Goal: Task Accomplishment & Management: Use online tool/utility

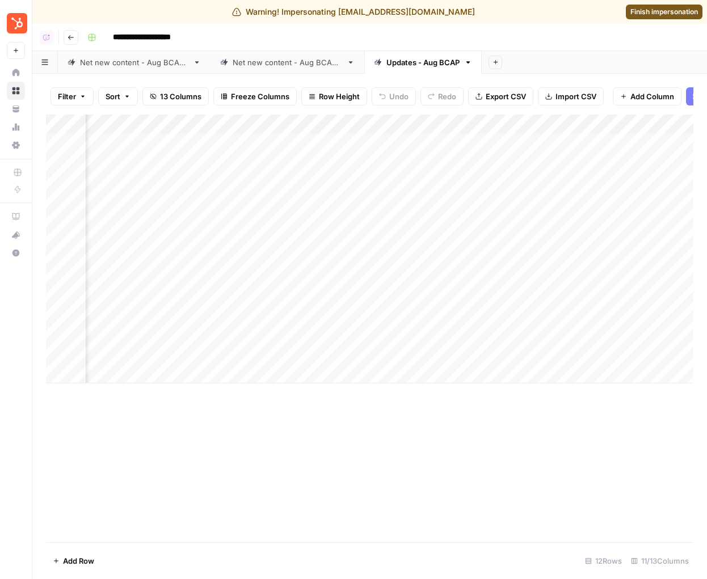
scroll to position [0, 317]
click at [213, 219] on div "Add Column" at bounding box center [369, 249] width 647 height 269
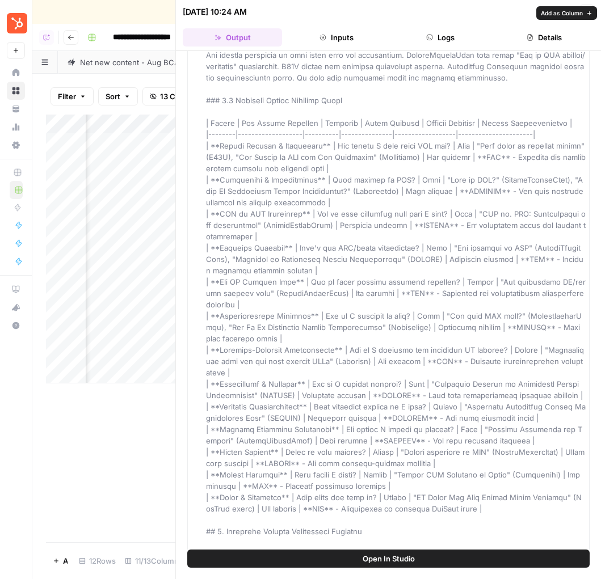
scroll to position [573, 0]
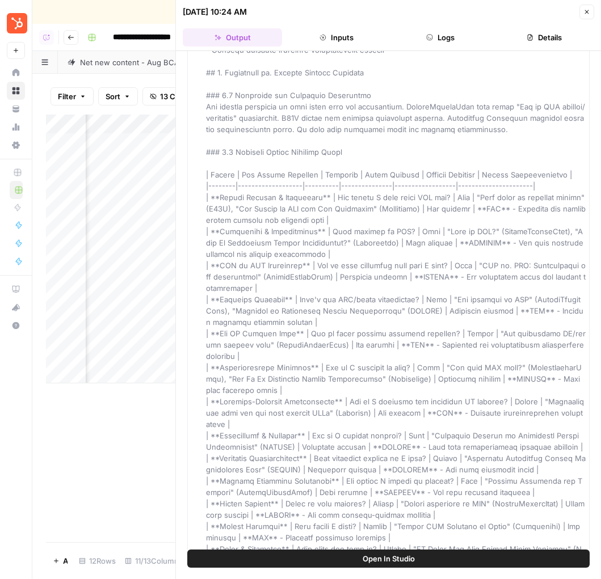
click at [584, 15] on button "Close" at bounding box center [586, 12] width 15 height 15
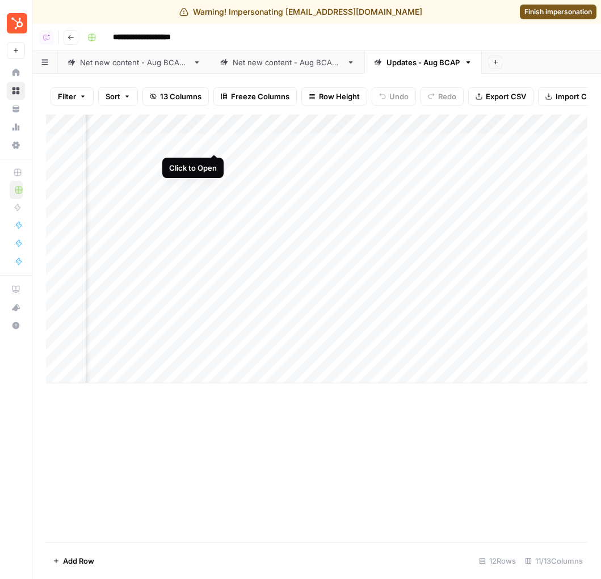
click at [212, 140] on div "Add Column" at bounding box center [316, 249] width 541 height 269
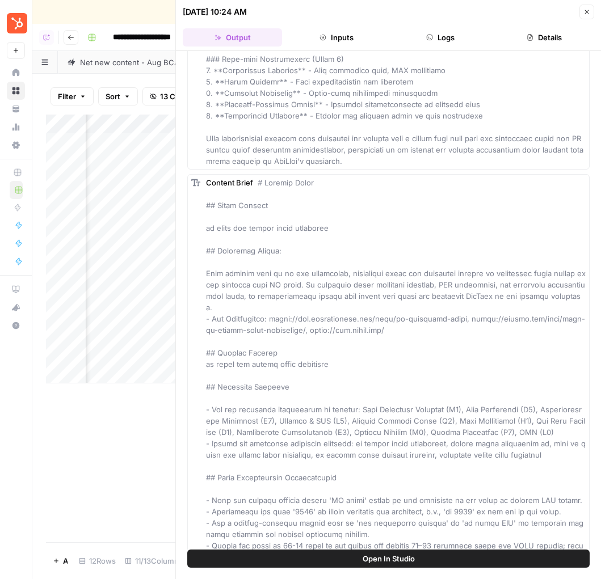
scroll to position [3208, 0]
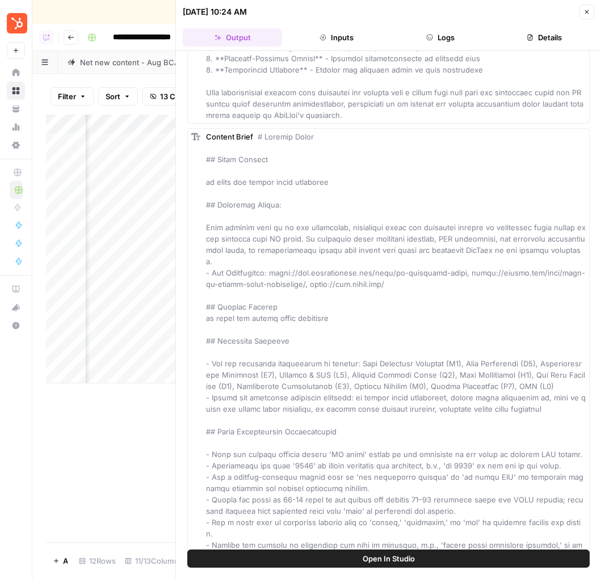
click at [586, 14] on icon "button" at bounding box center [586, 12] width 7 height 7
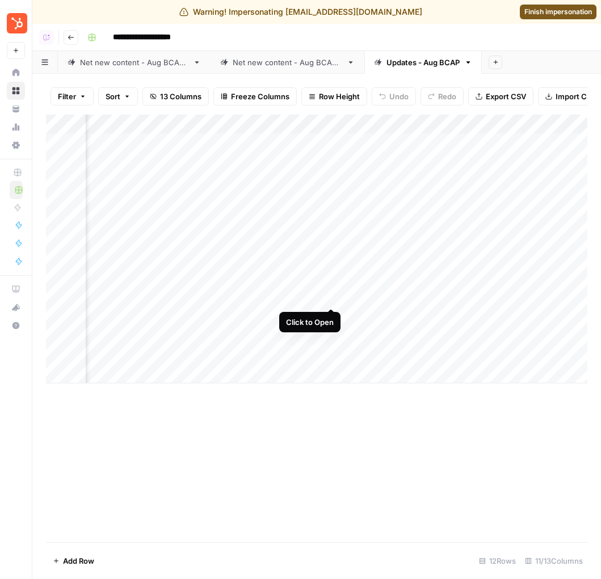
click at [329, 297] on div "Add Column" at bounding box center [316, 249] width 541 height 269
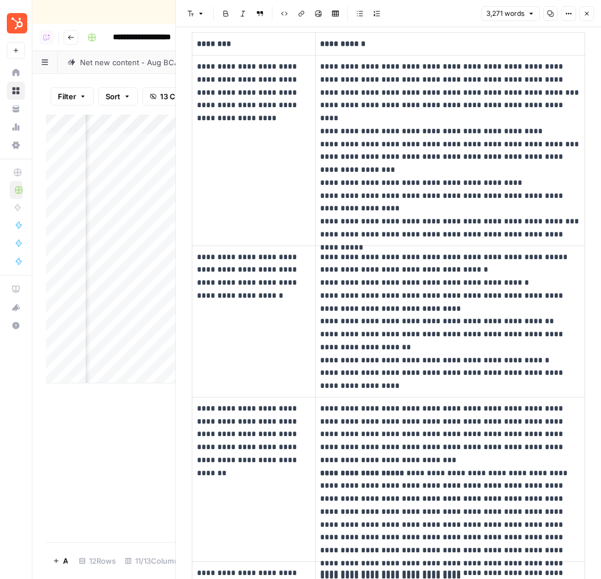
scroll to position [2068, 0]
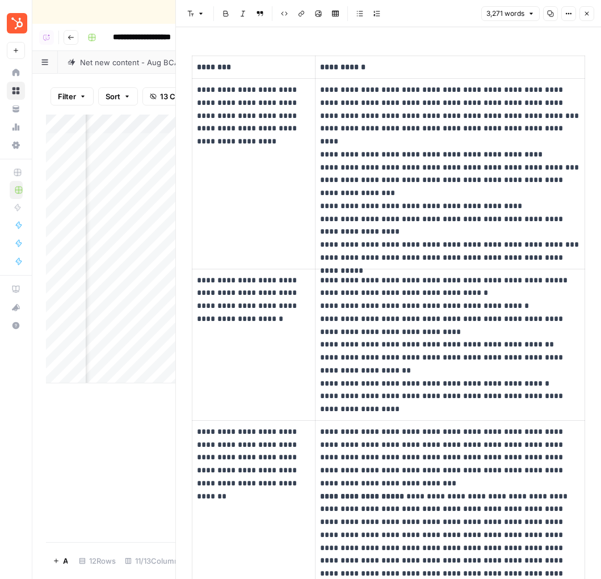
click at [587, 15] on icon "button" at bounding box center [586, 13] width 7 height 7
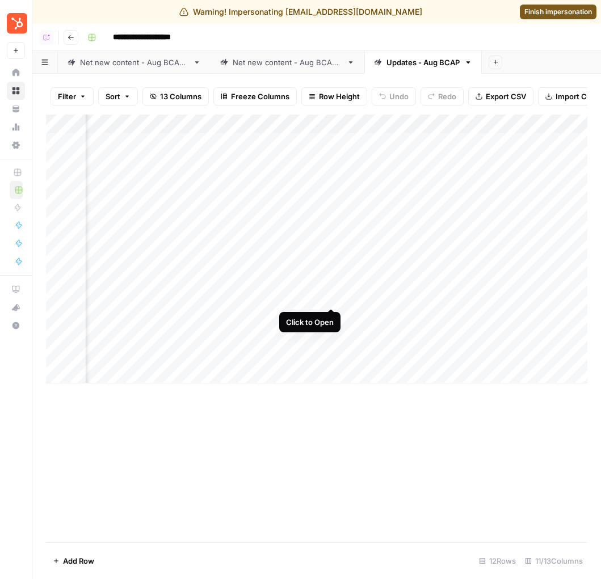
click at [332, 297] on div "Add Column" at bounding box center [316, 249] width 541 height 269
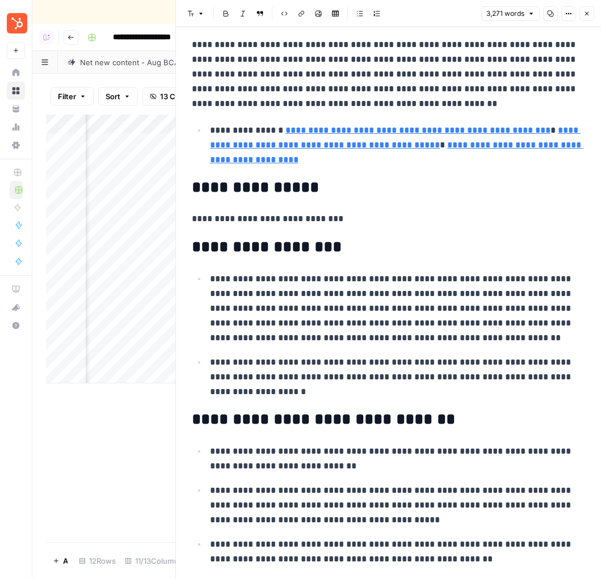
scroll to position [126, 0]
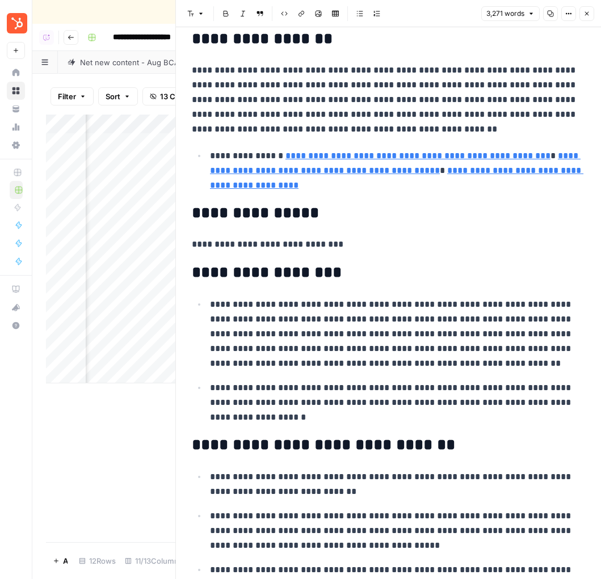
click at [554, 15] on button "Copy" at bounding box center [550, 13] width 15 height 15
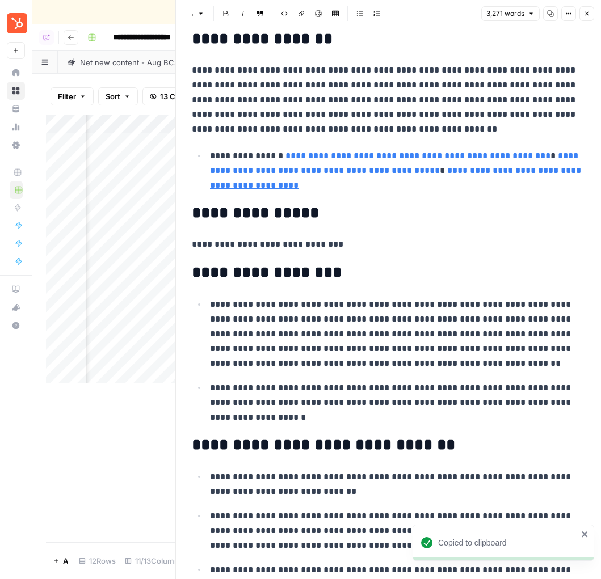
click at [589, 16] on icon "button" at bounding box center [586, 13] width 7 height 7
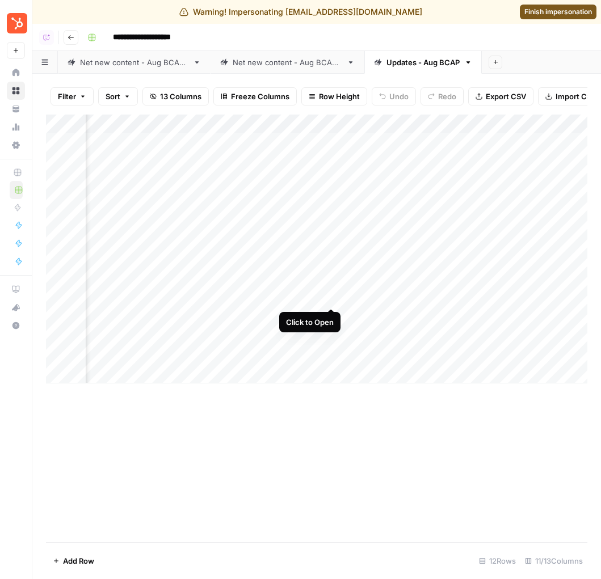
click at [334, 297] on div "Add Column" at bounding box center [316, 249] width 541 height 269
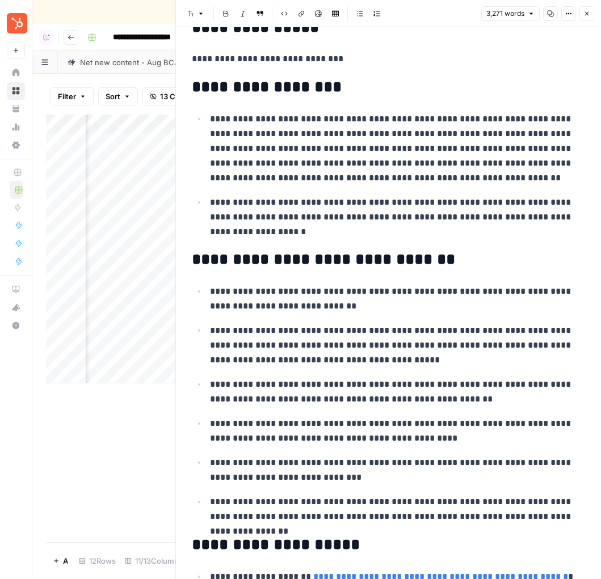
scroll to position [9, 0]
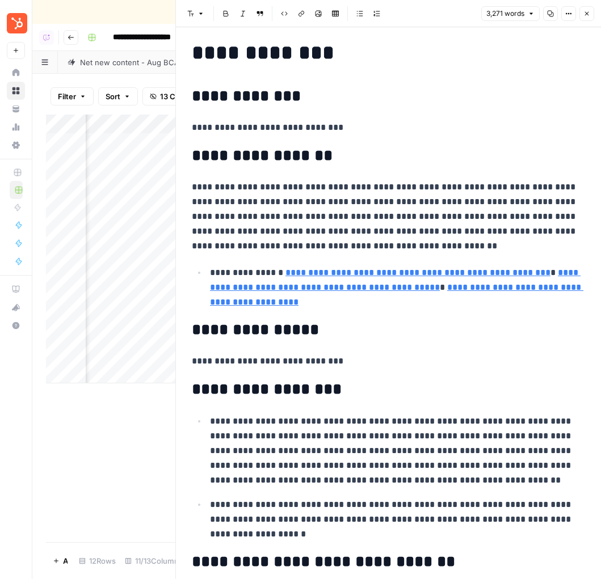
click at [569, 17] on button "Options" at bounding box center [568, 13] width 15 height 15
click at [520, 120] on span "Code" at bounding box center [534, 120] width 54 height 11
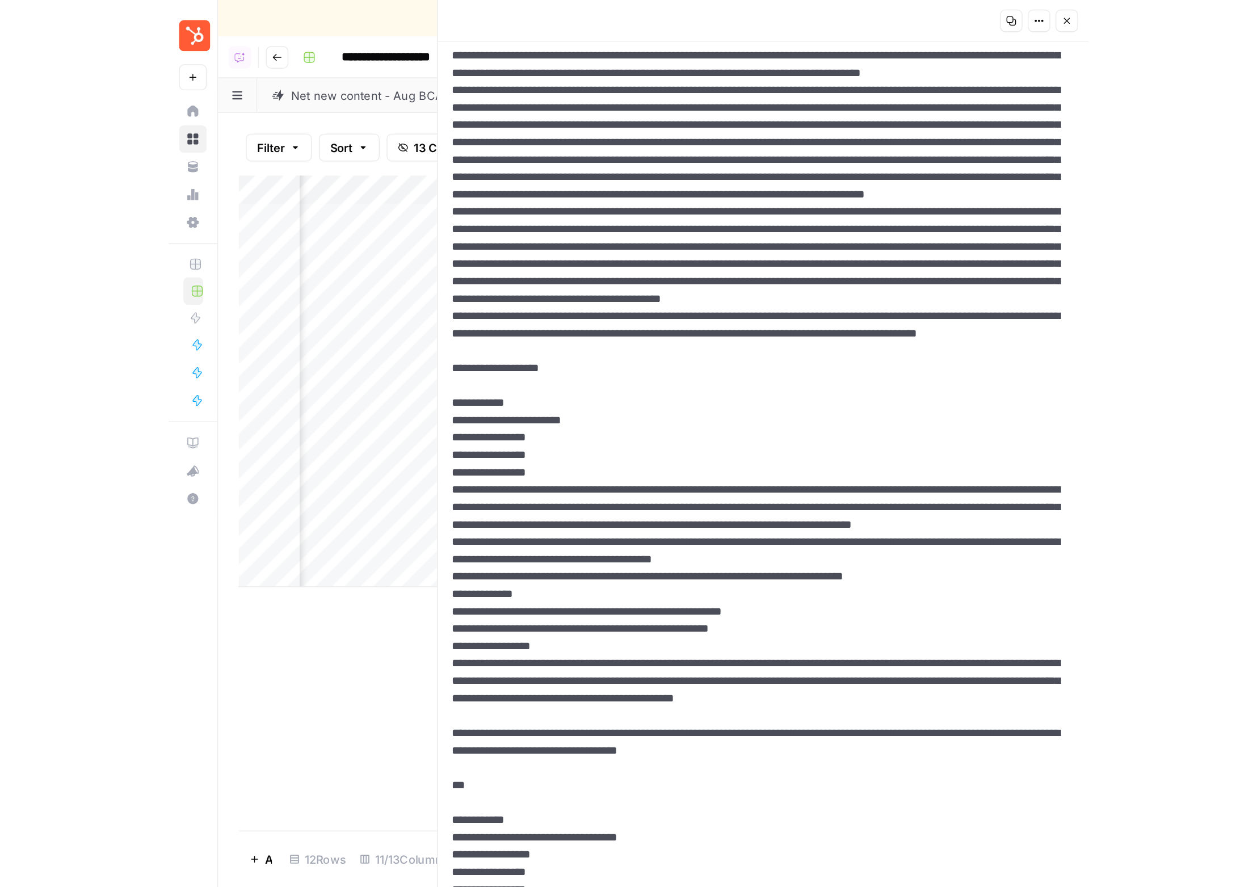
scroll to position [1310, 0]
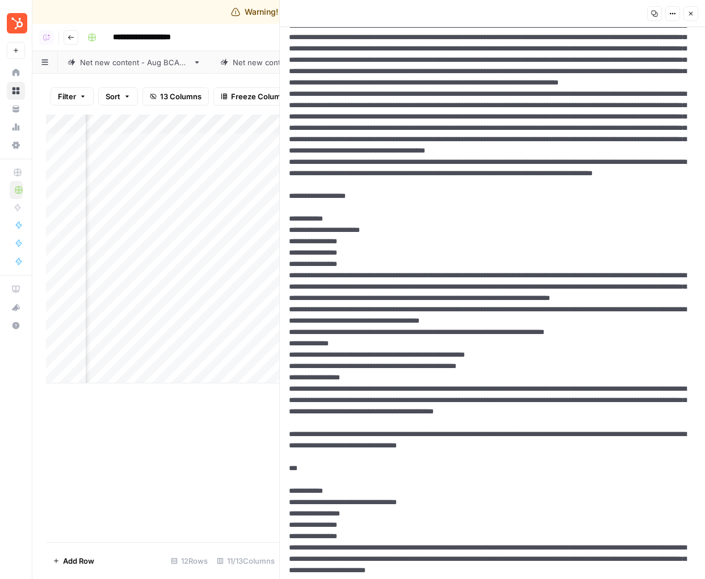
click at [667, 19] on button "Options" at bounding box center [672, 13] width 15 height 15
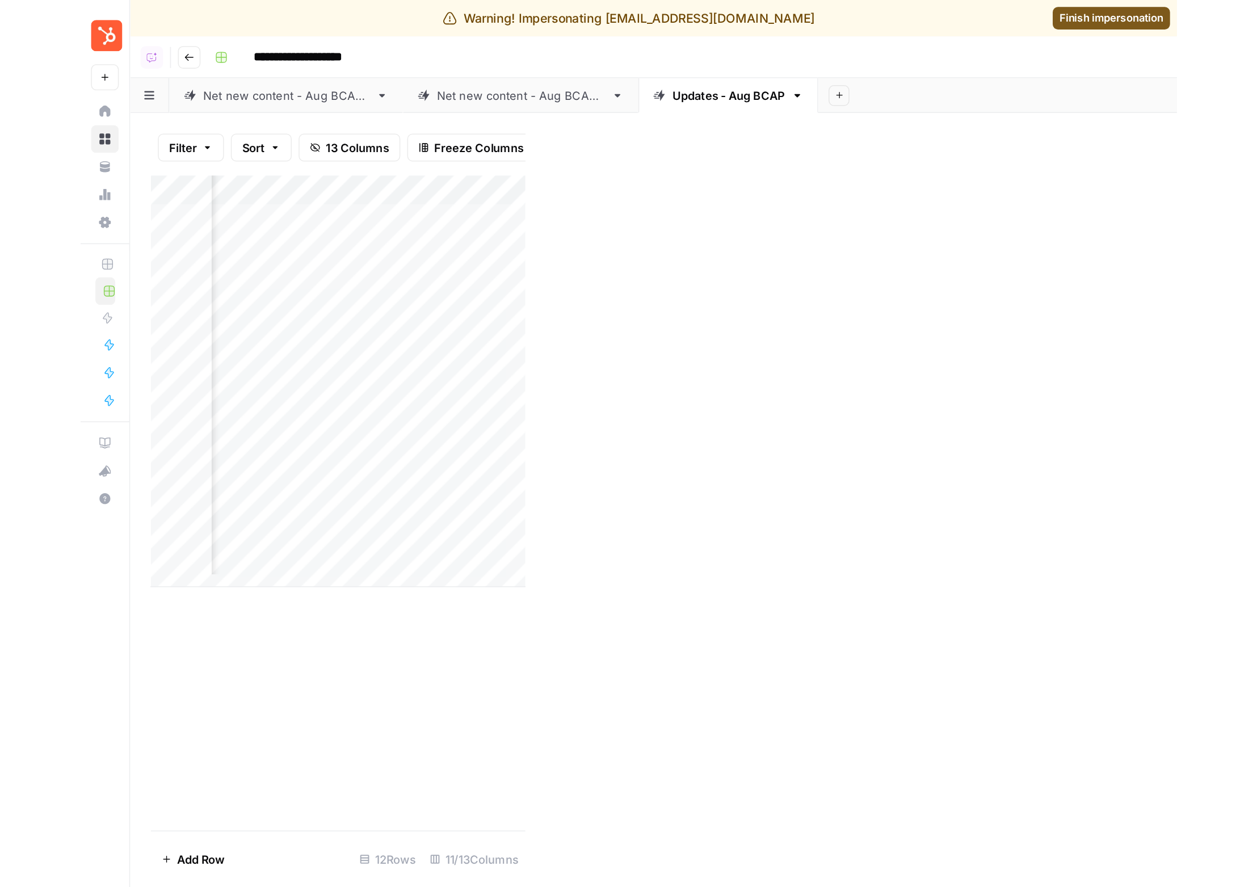
scroll to position [1321, 0]
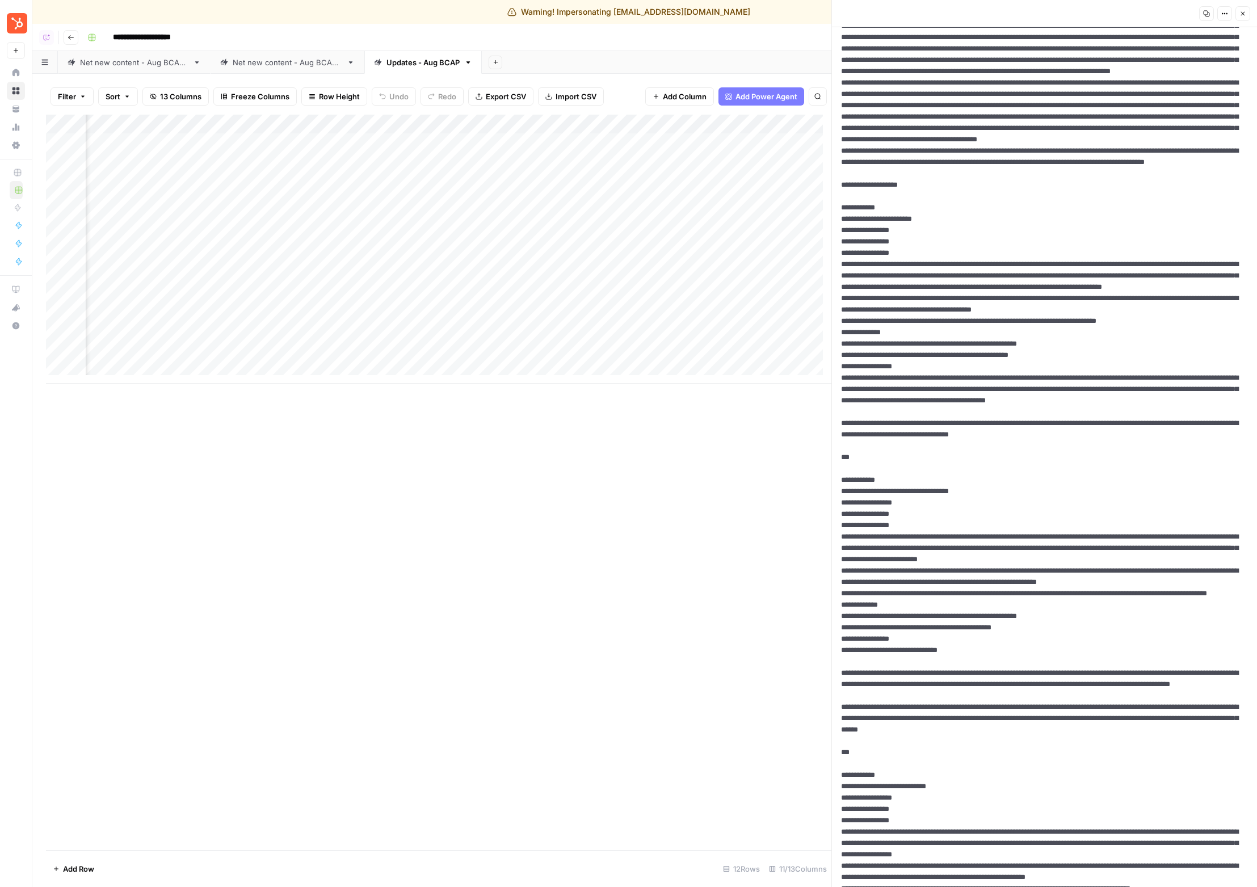
click at [489, 10] on div "Warning! Impersonating [EMAIL_ADDRESS][DOMAIN_NAME] Finish impersonation" at bounding box center [628, 12] width 1257 height 24
click at [516, 14] on icon at bounding box center [511, 12] width 9 height 8
drag, startPoint x: 548, startPoint y: 14, endPoint x: 608, endPoint y: 17, distance: 60.8
click at [608, 17] on div "Warning! Impersonating [EMAIL_ADDRESS][DOMAIN_NAME]" at bounding box center [628, 11] width 243 height 11
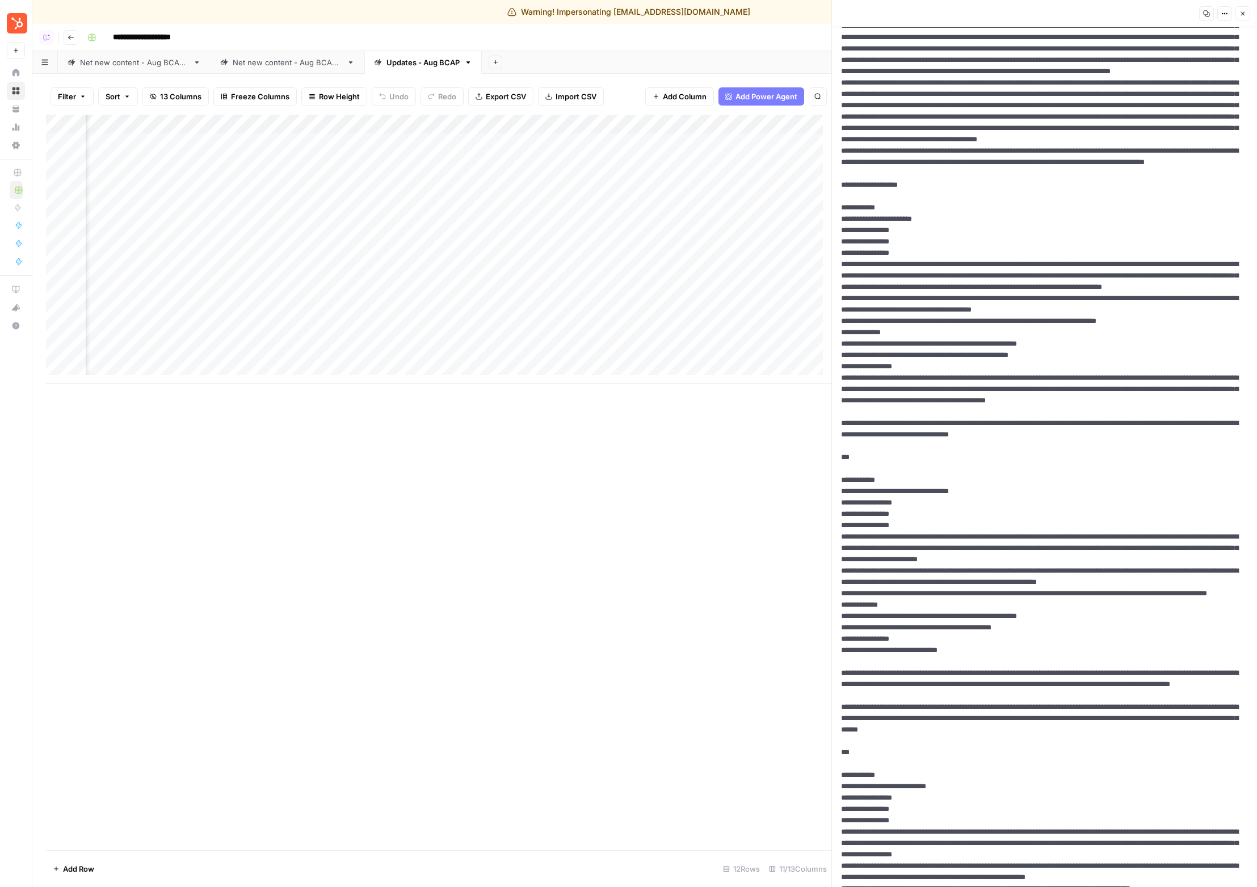
click at [609, 17] on div "Warning! Impersonating [EMAIL_ADDRESS][DOMAIN_NAME]" at bounding box center [628, 11] width 243 height 11
click at [610, 17] on div "Warning! Impersonating [EMAIL_ADDRESS][DOMAIN_NAME]" at bounding box center [628, 11] width 243 height 11
click at [567, 13] on div "Warning! Impersonating [EMAIL_ADDRESS][DOMAIN_NAME]" at bounding box center [628, 11] width 243 height 11
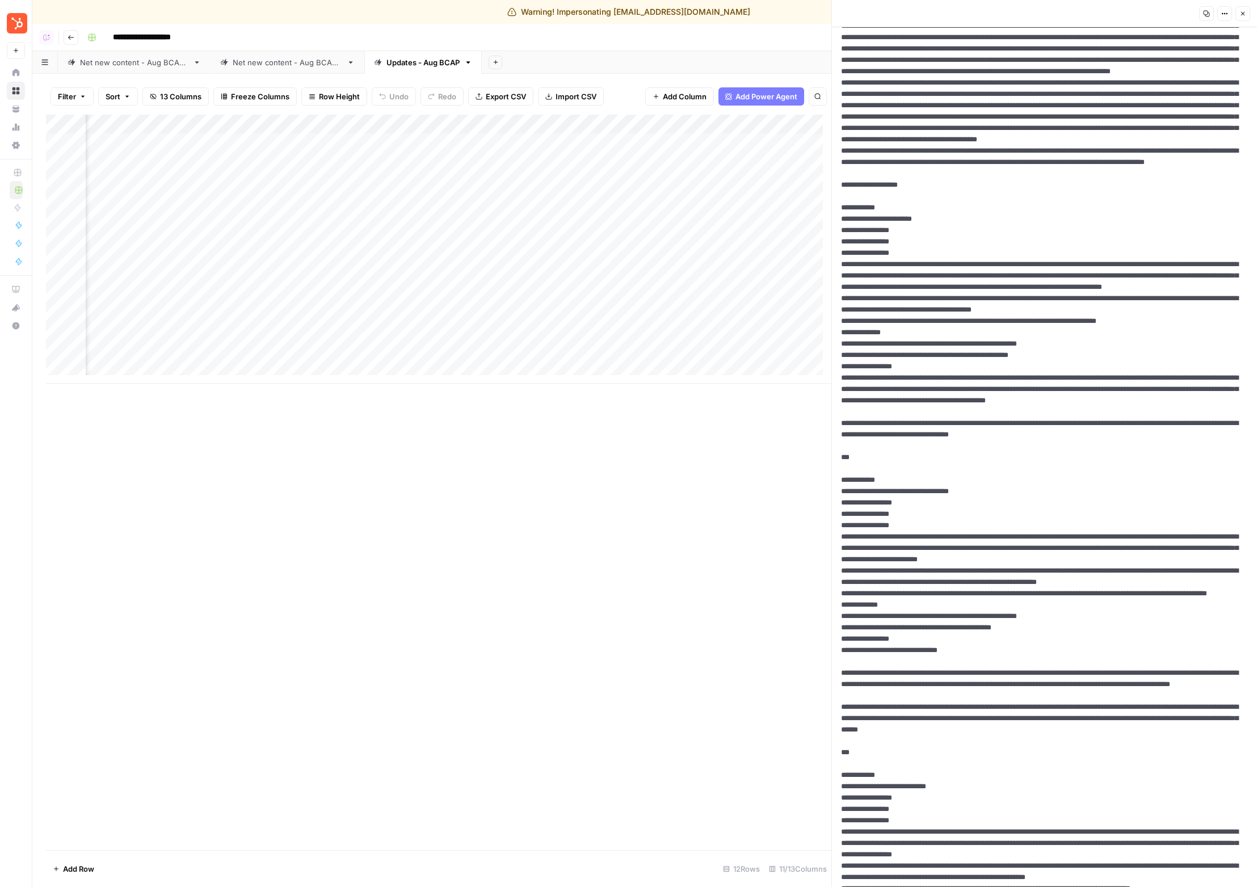
drag, startPoint x: 553, startPoint y: 12, endPoint x: 624, endPoint y: 14, distance: 70.9
click at [592, 13] on div "Warning! Impersonating [EMAIL_ADDRESS][DOMAIN_NAME]" at bounding box center [628, 11] width 243 height 11
click at [624, 14] on div "Warning! Impersonating [EMAIL_ADDRESS][DOMAIN_NAME]" at bounding box center [628, 11] width 243 height 11
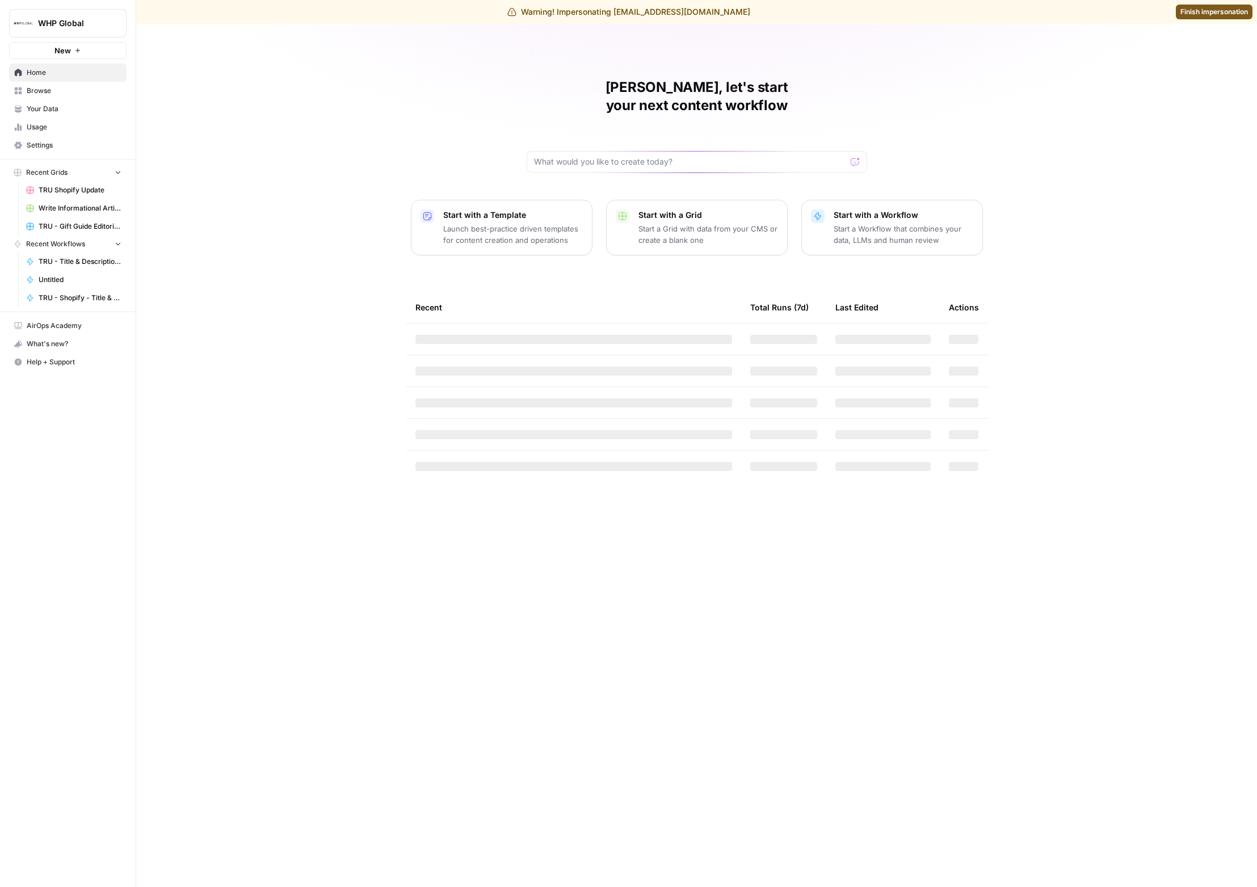
click at [1213, 16] on span "Finish impersonation" at bounding box center [1214, 12] width 68 height 10
